Goal: Information Seeking & Learning: Learn about a topic

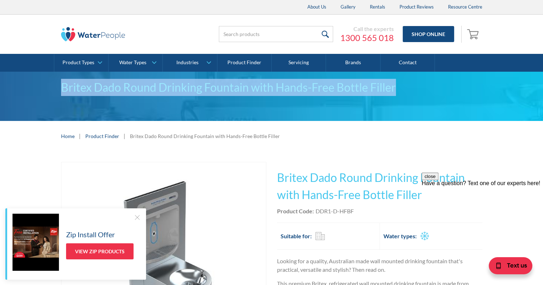
drag, startPoint x: 399, startPoint y: 87, endPoint x: 61, endPoint y: 97, distance: 337.4
click at [61, 97] on div "Britex Dado Round Drinking Fountain with Hands-Free Bottle Filler" at bounding box center [271, 96] width 543 height 49
copy div "Britex Dado Round Drinking Fountain with Hands-Free Bottle Filler"
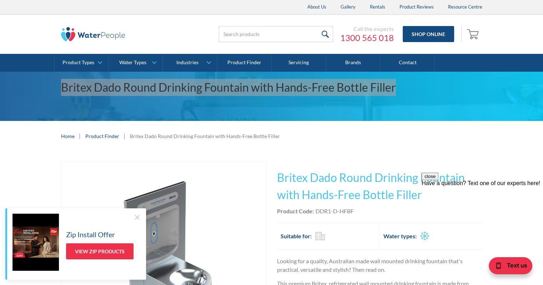
scroll to position [36, 0]
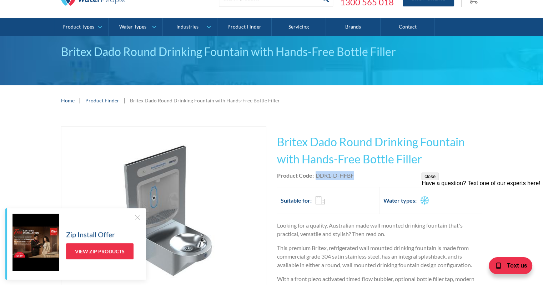
drag, startPoint x: 355, startPoint y: 176, endPoint x: 316, endPoint y: 178, distance: 39.3
click at [316, 178] on div "Product Code: DDR1-D-HFBF" at bounding box center [379, 175] width 205 height 9
copy div "DDR1-D-HFBF"
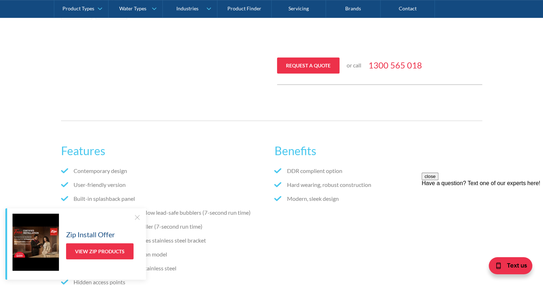
scroll to position [393, 0]
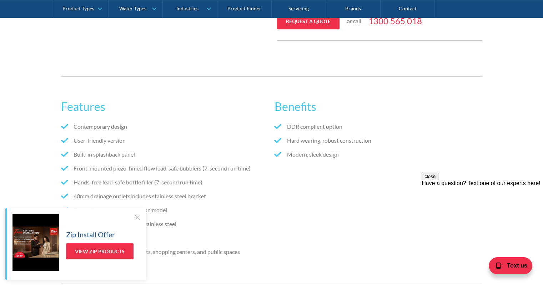
click at [136, 215] on div at bounding box center [136, 217] width 7 height 7
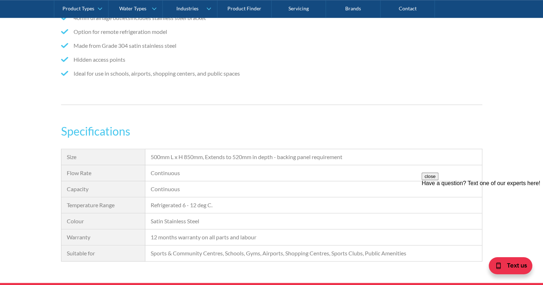
scroll to position [607, 0]
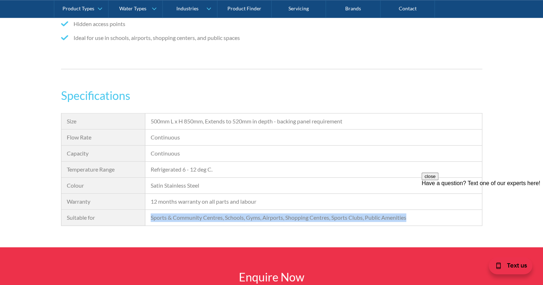
drag, startPoint x: 412, startPoint y: 217, endPoint x: 134, endPoint y: 237, distance: 278.8
click at [134, 237] on div "Specifications Size 500mm L x H 850mm, Extends to 520mm in depth - backing pane…" at bounding box center [271, 167] width 543 height 160
copy div "Sports & Community Centres, Schools, Gyms, Airports, Shopping Centres, Sports C…"
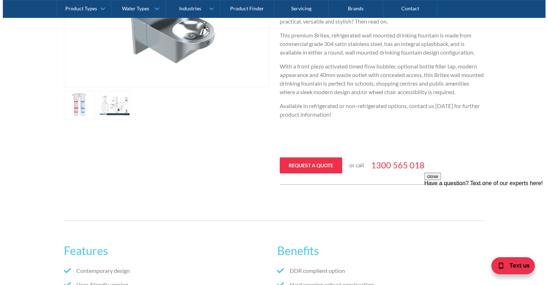
scroll to position [250, 0]
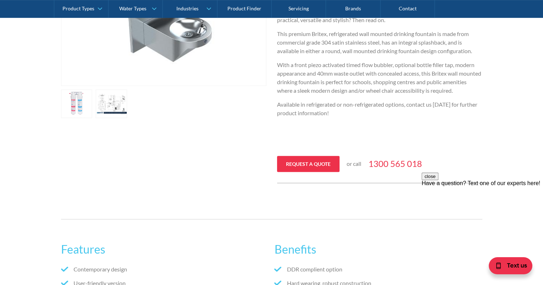
click at [92, 102] on link "open lightbox" at bounding box center [76, 104] width 31 height 29
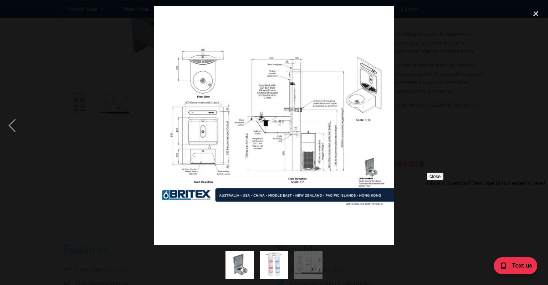
click at [267, 161] on img at bounding box center [273, 125] width 239 height 239
click at [247, 129] on img at bounding box center [273, 125] width 239 height 239
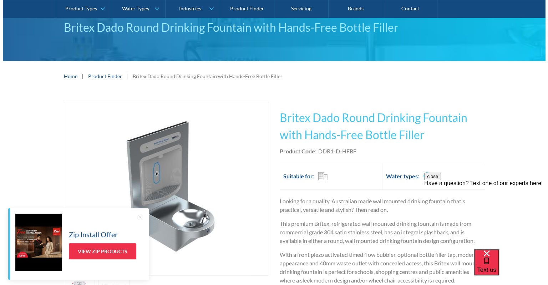
scroll to position [107, 0]
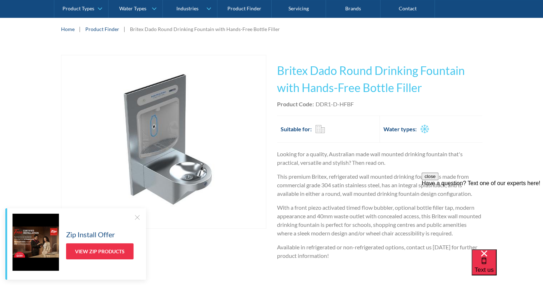
click at [180, 160] on img "open lightbox" at bounding box center [163, 141] width 173 height 173
